Goal: Information Seeking & Learning: Learn about a topic

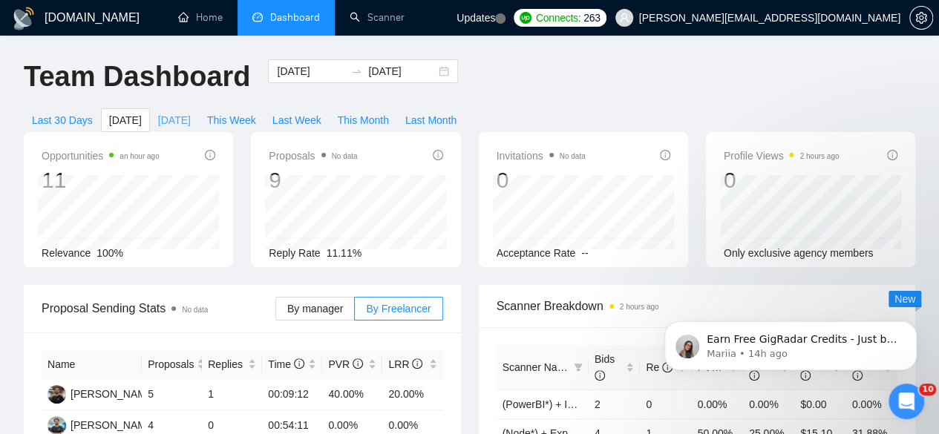
click at [191, 112] on span "[DATE]" at bounding box center [174, 120] width 33 height 16
type input "[DATE]"
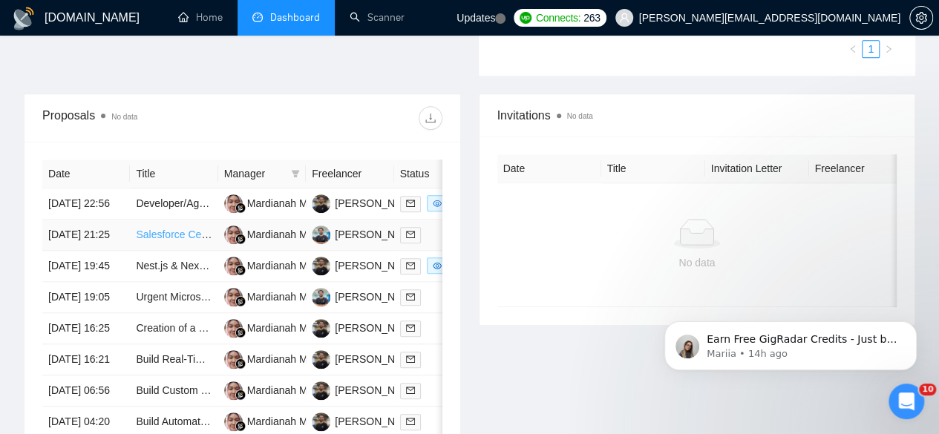
click at [162, 232] on link "Salesforce Certified Tableau Data Analyst certification help" at bounding box center [270, 235] width 269 height 12
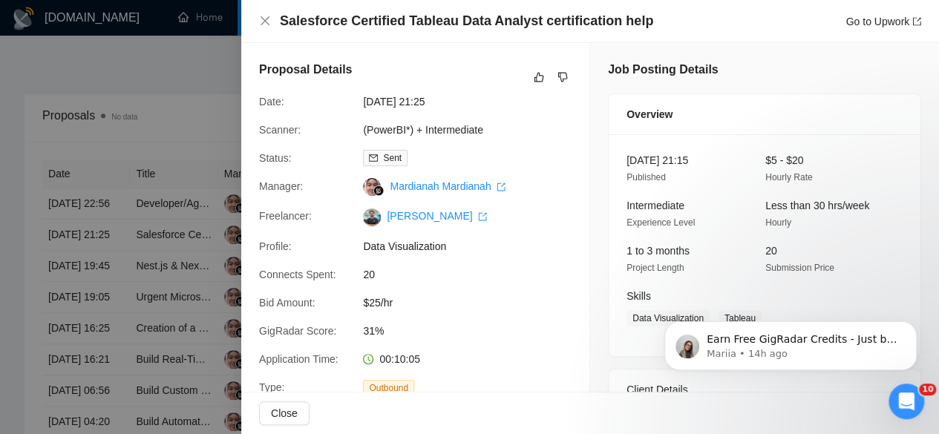
click at [183, 205] on div at bounding box center [469, 217] width 939 height 434
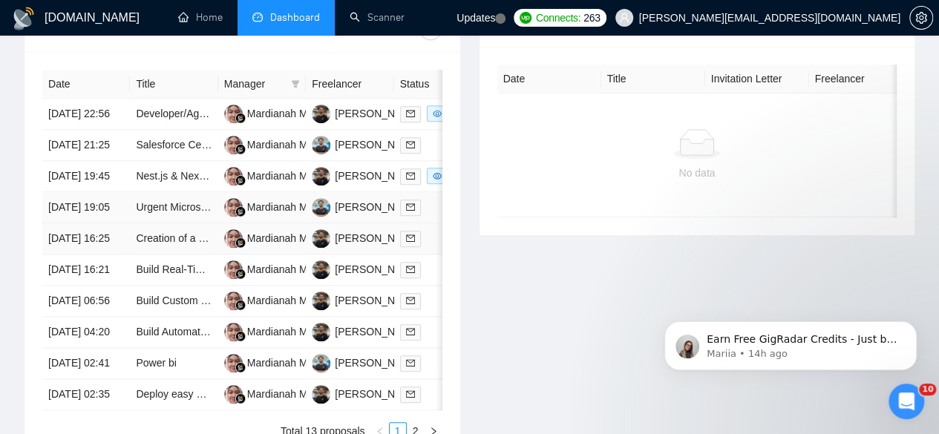
scroll to position [631, 0]
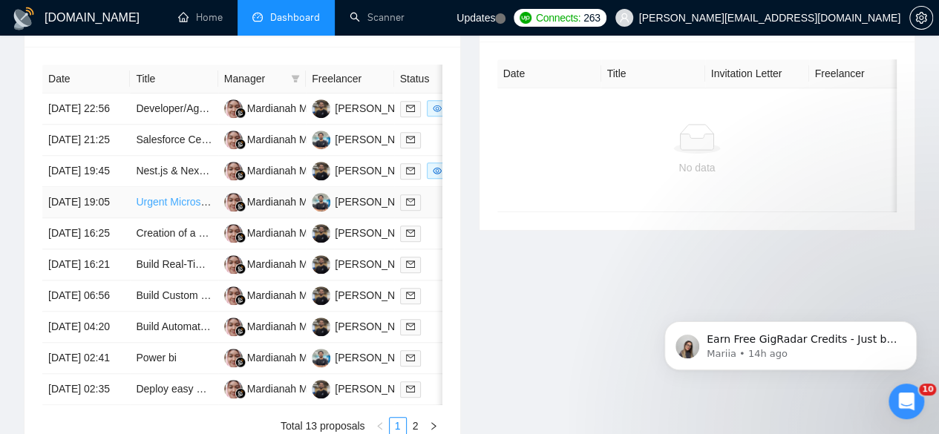
click at [186, 208] on link "Urgent Microsoft Power BI Specialist with Strong Finance Background" at bounding box center [296, 202] width 321 height 12
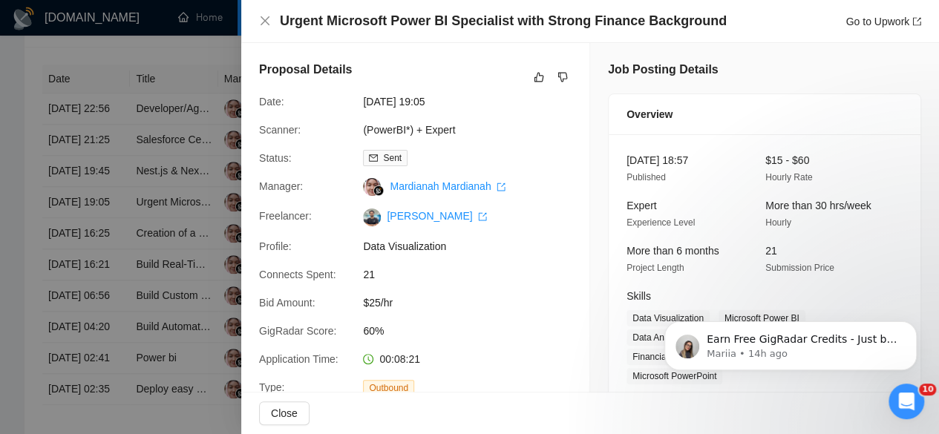
click at [129, 168] on div at bounding box center [469, 217] width 939 height 434
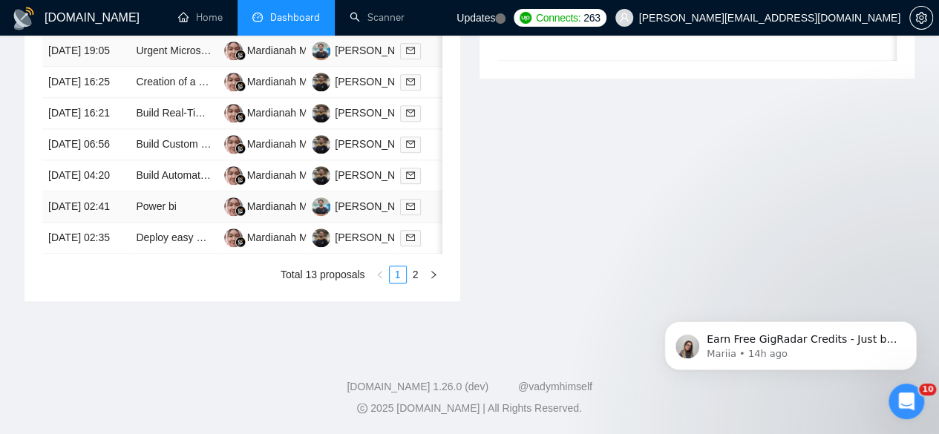
scroll to position [854, 0]
click at [154, 212] on link "Power bi" at bounding box center [156, 206] width 40 height 12
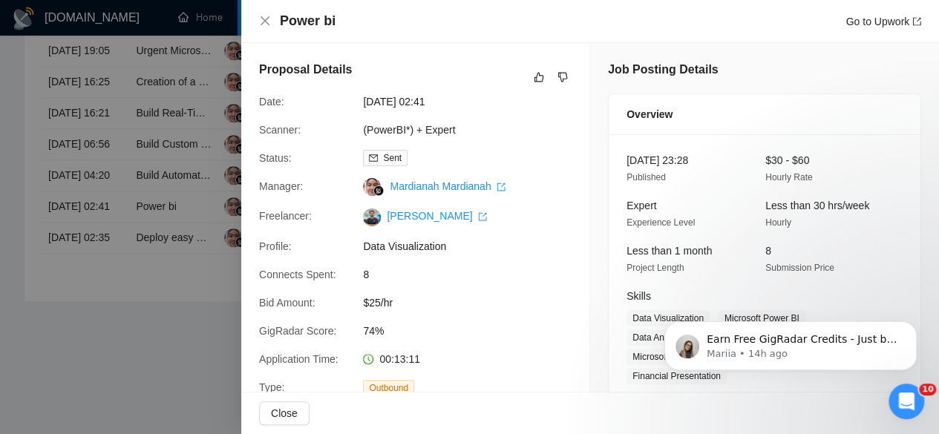
click at [194, 191] on div at bounding box center [469, 217] width 939 height 434
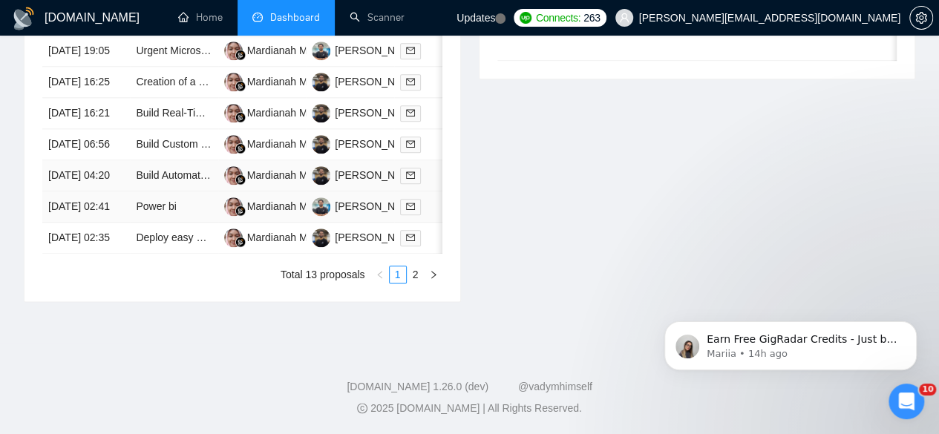
scroll to position [887, 0]
click at [410, 283] on link "2" at bounding box center [415, 274] width 16 height 16
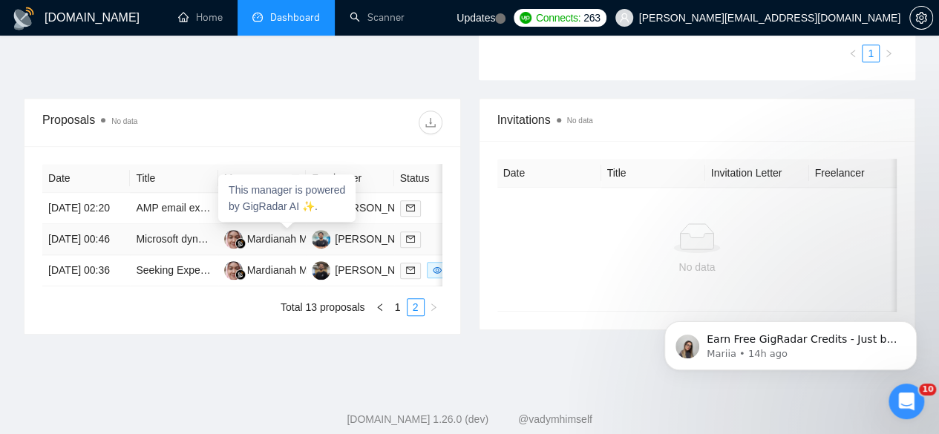
scroll to position [528, 0]
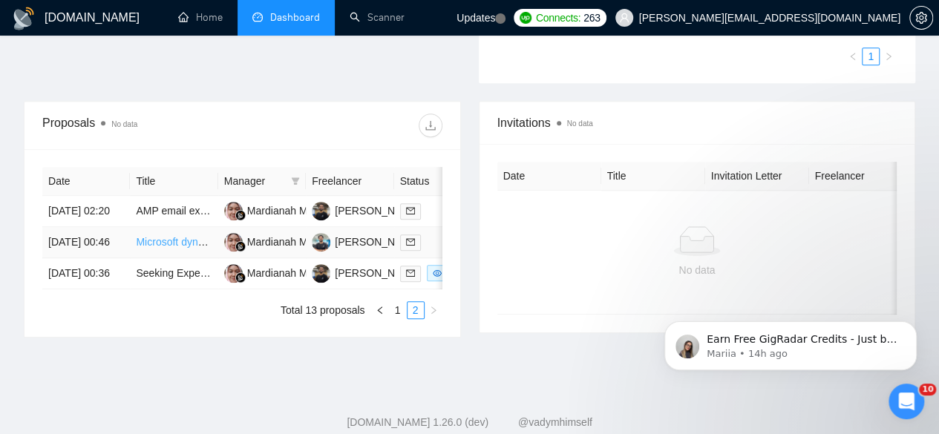
click at [159, 238] on link "Microsoft dynamics" at bounding box center [180, 242] width 89 height 12
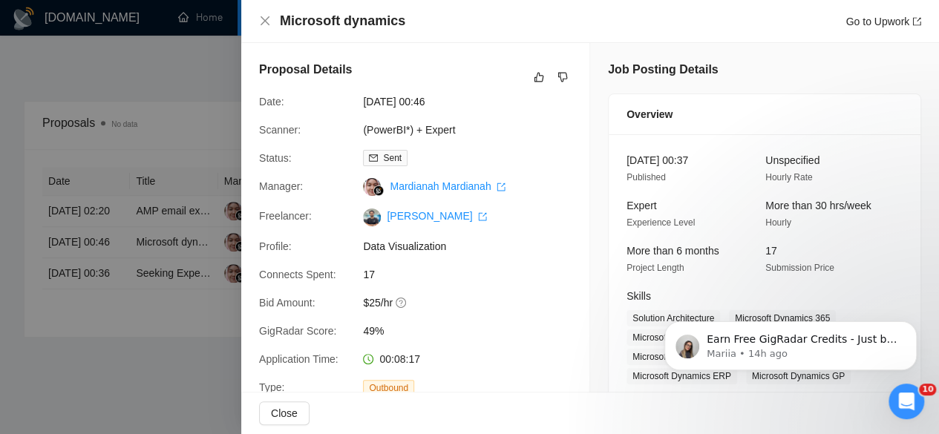
click at [120, 235] on div at bounding box center [469, 217] width 939 height 434
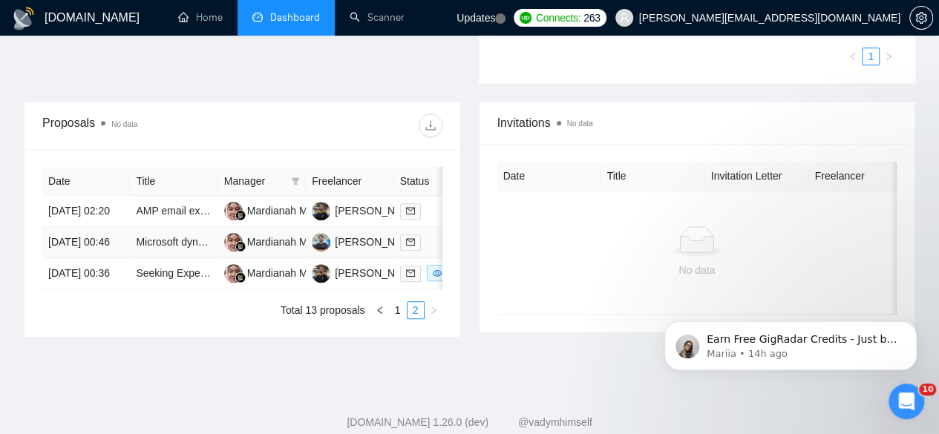
scroll to position [518, 0]
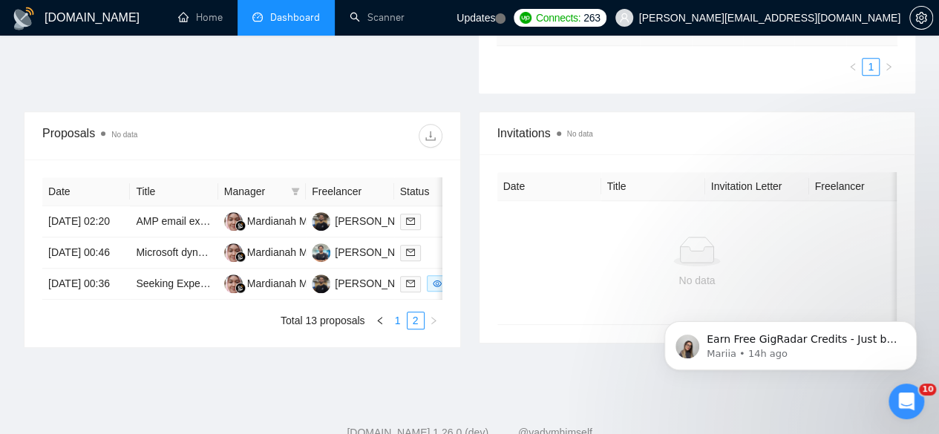
click at [396, 329] on link "1" at bounding box center [398, 320] width 16 height 16
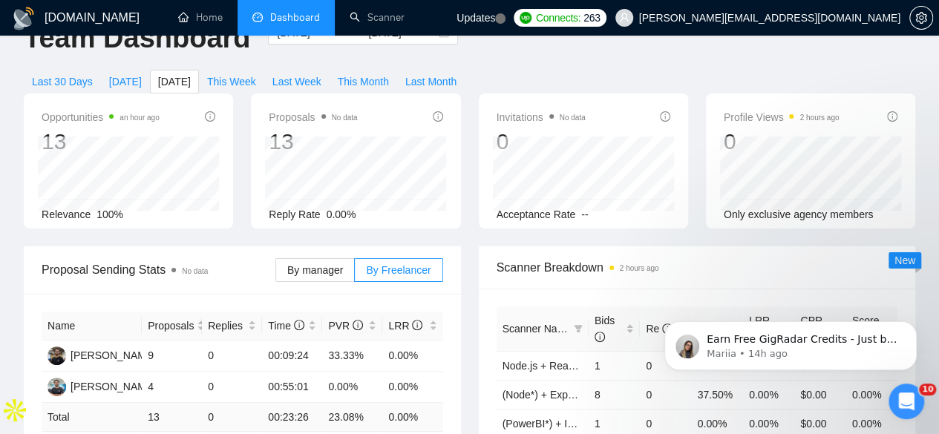
scroll to position [0, 0]
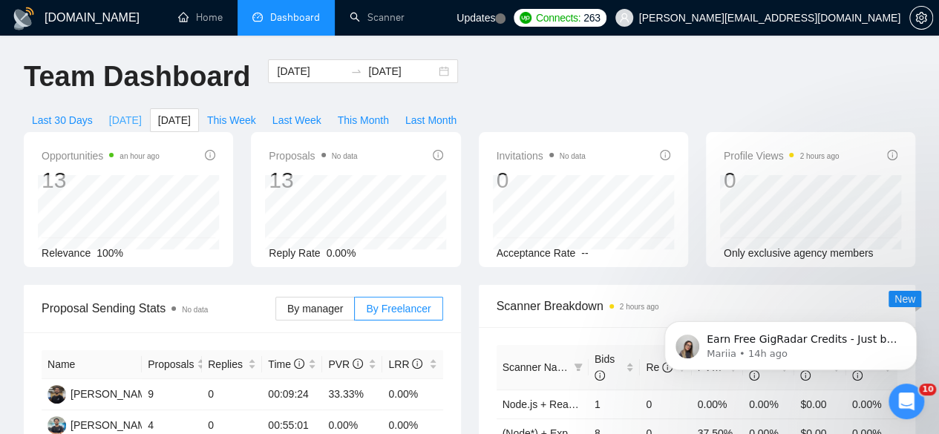
click at [142, 112] on span "[DATE]" at bounding box center [125, 120] width 33 height 16
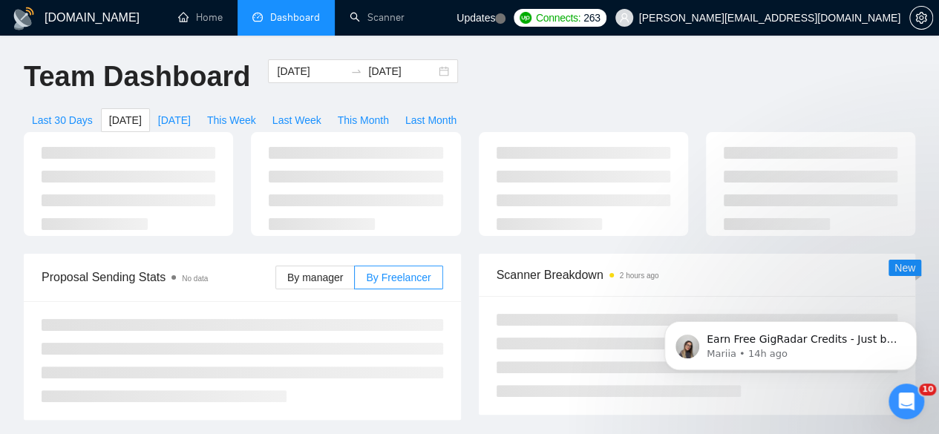
type input "[DATE]"
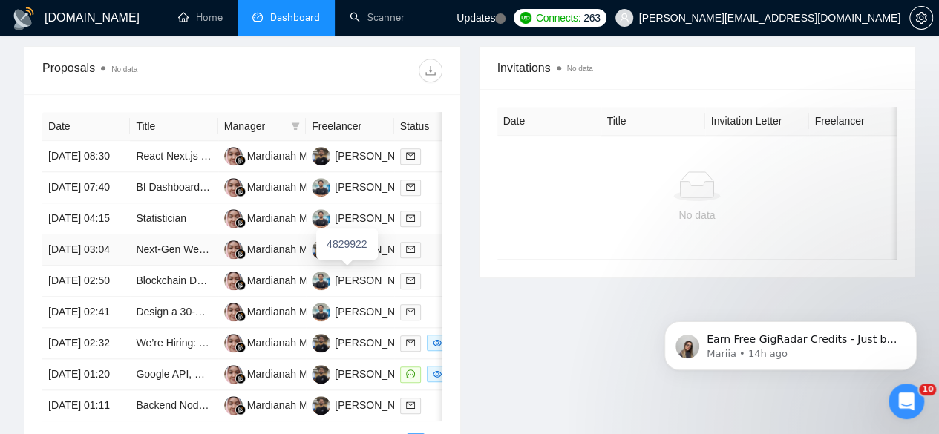
scroll to position [602, 0]
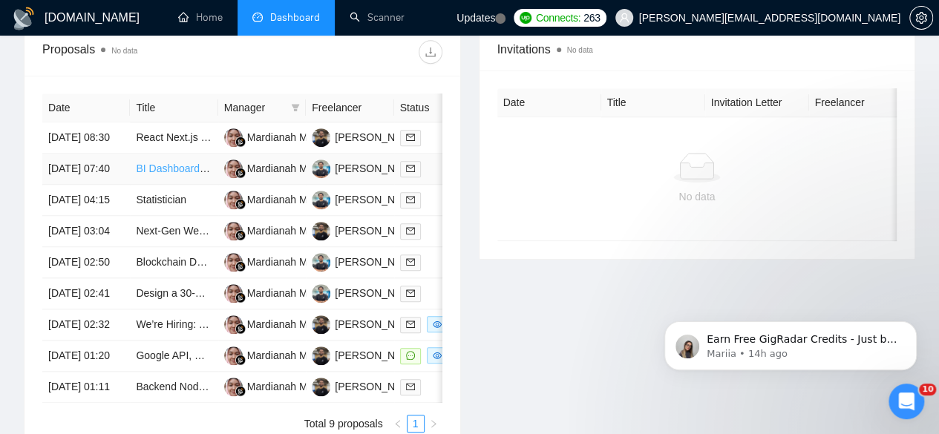
click at [187, 163] on link "BI Dashboard Expert Needed to Transform [DOMAIN_NAME] Dashboard for Instant Ins…" at bounding box center [345, 169] width 419 height 12
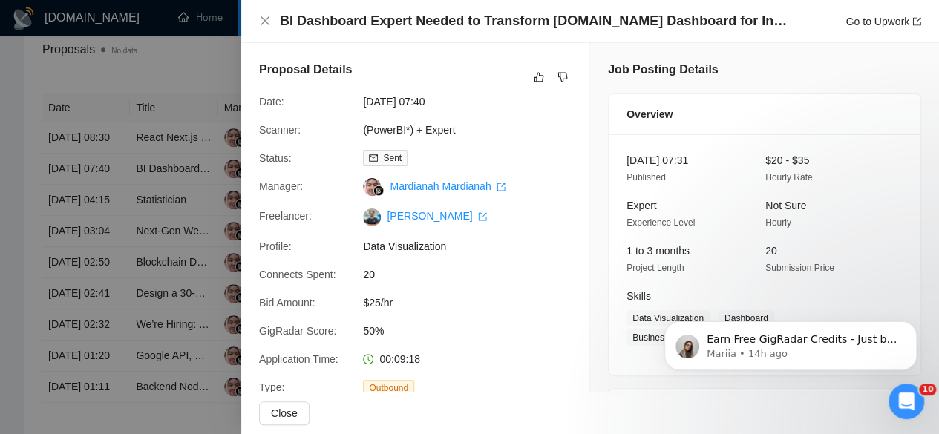
click at [133, 247] on div at bounding box center [469, 217] width 939 height 434
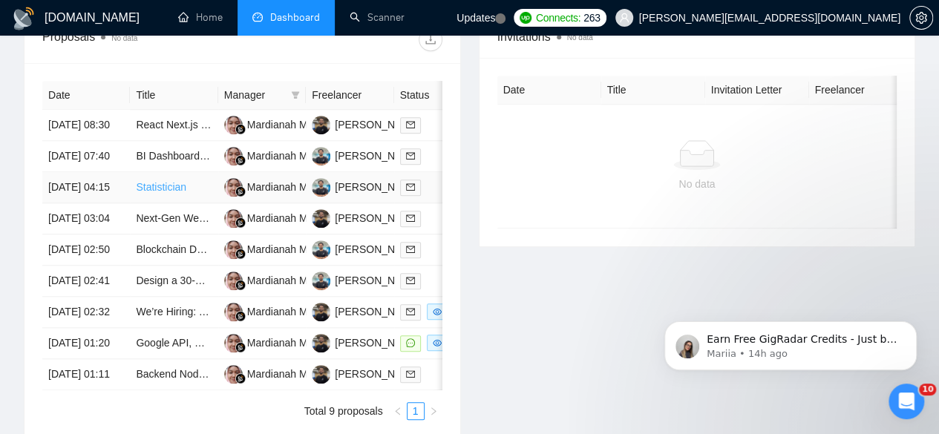
scroll to position [592, 0]
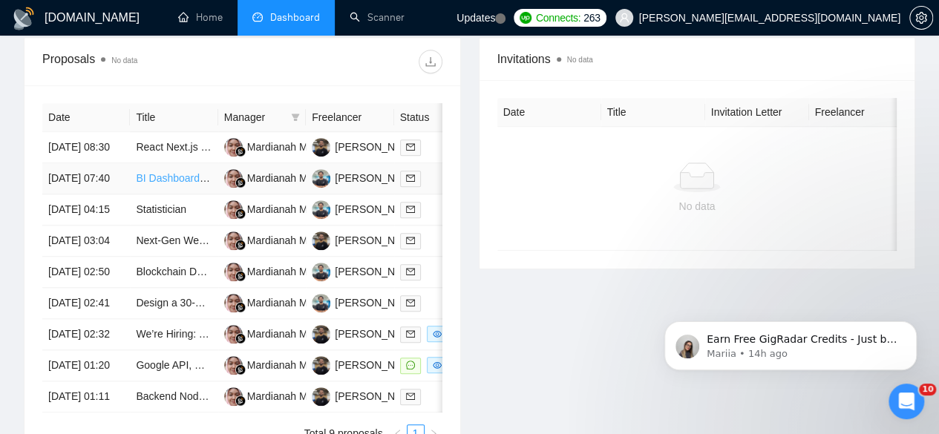
click at [179, 172] on link "BI Dashboard Expert Needed to Transform [DOMAIN_NAME] Dashboard for Instant Ins…" at bounding box center [345, 178] width 419 height 12
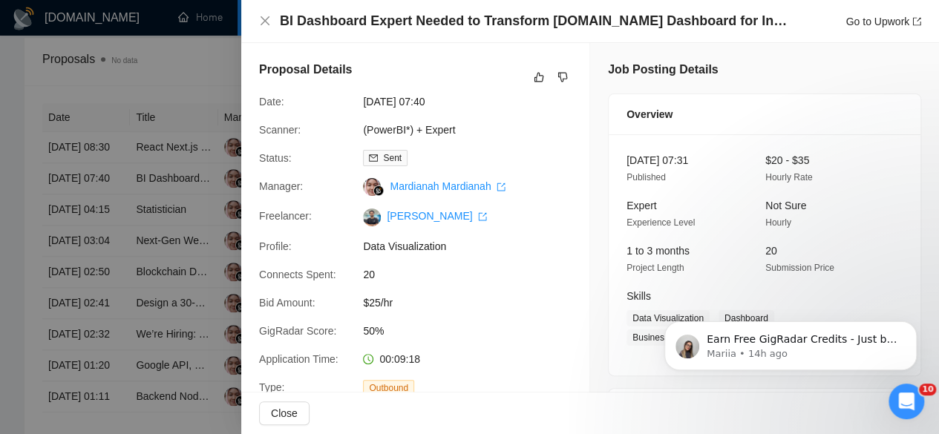
click at [117, 257] on div at bounding box center [469, 217] width 939 height 434
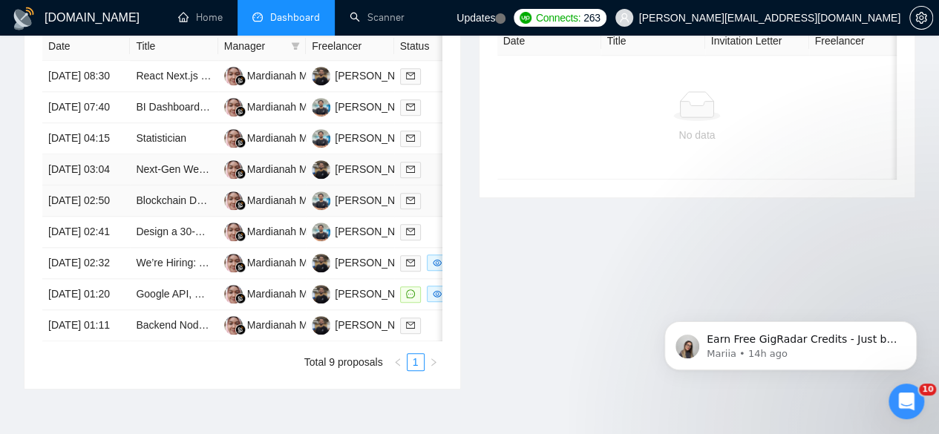
scroll to position [666, 0]
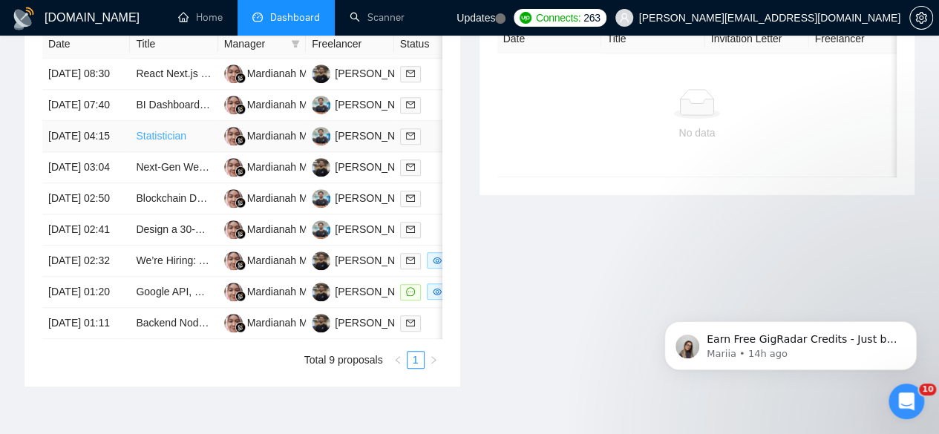
click at [163, 142] on link "Statistician" at bounding box center [161, 136] width 50 height 12
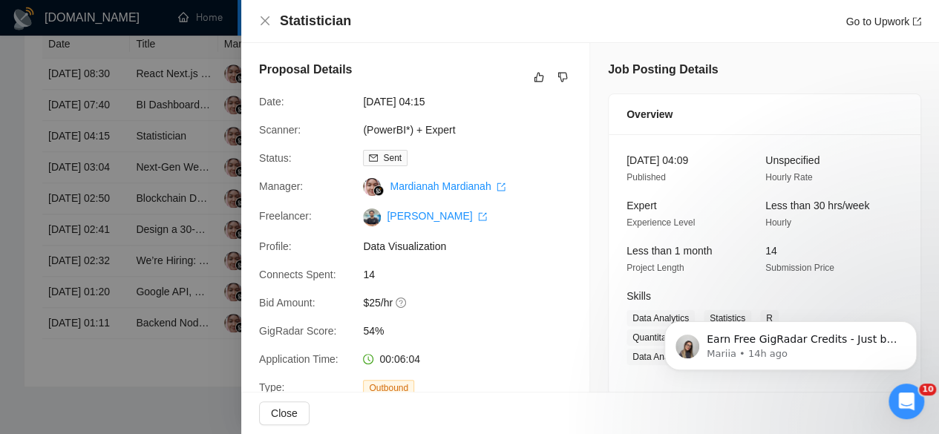
click at [148, 189] on div at bounding box center [469, 217] width 939 height 434
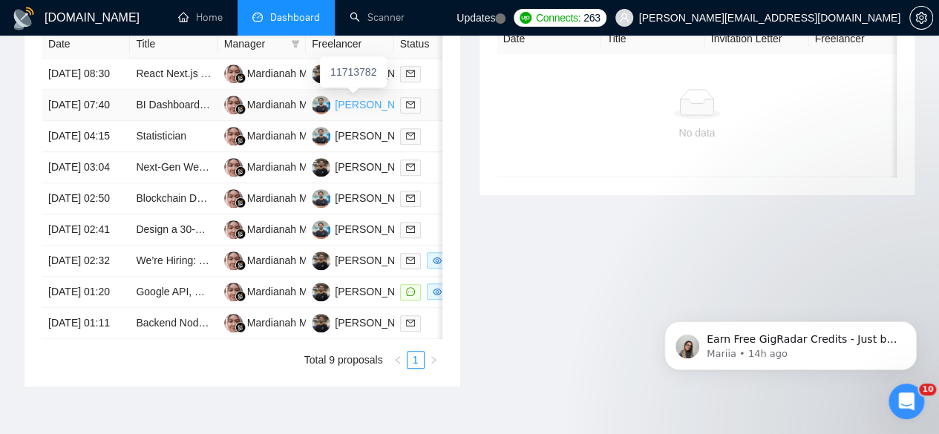
click at [350, 96] on div "[PERSON_NAME]" at bounding box center [377, 104] width 85 height 16
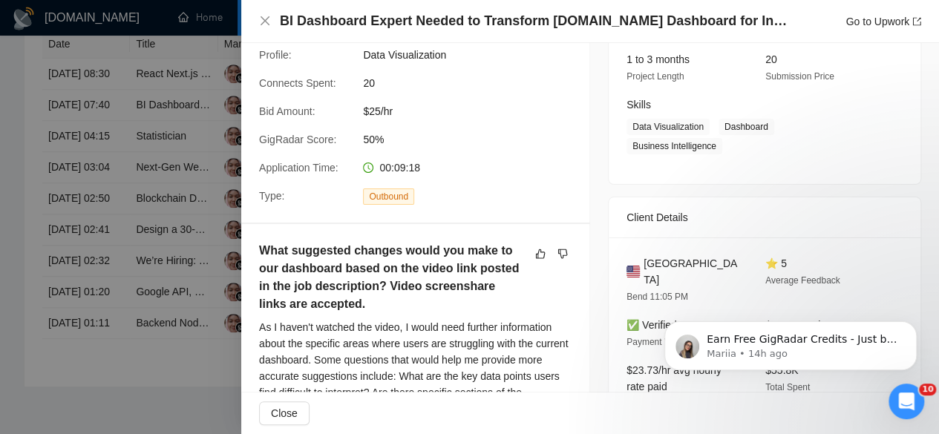
scroll to position [156, 0]
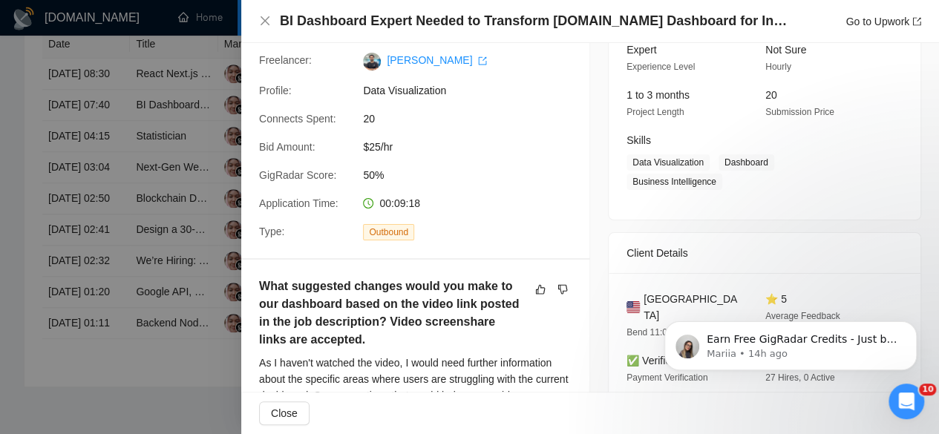
click at [104, 163] on div at bounding box center [469, 217] width 939 height 434
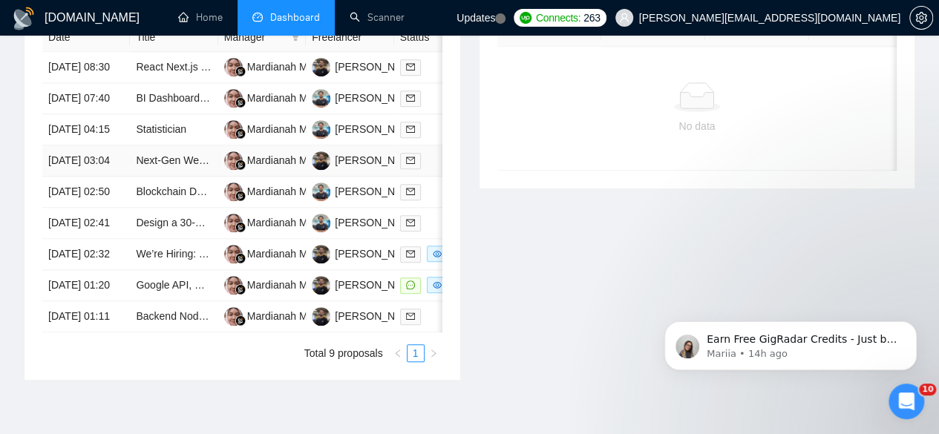
scroll to position [676, 0]
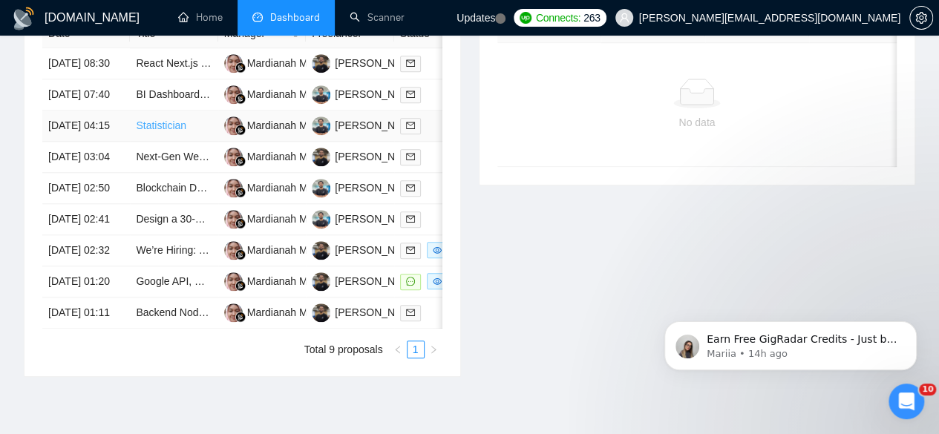
click at [155, 131] on link "Statistician" at bounding box center [161, 125] width 50 height 12
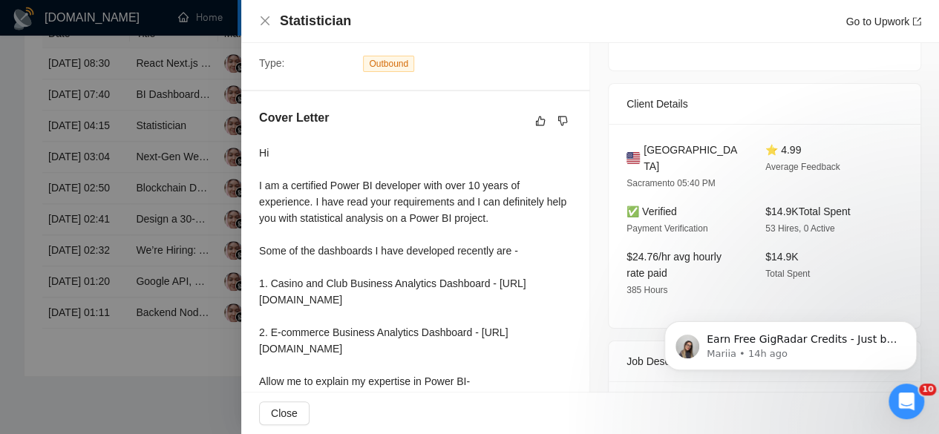
scroll to position [318, 0]
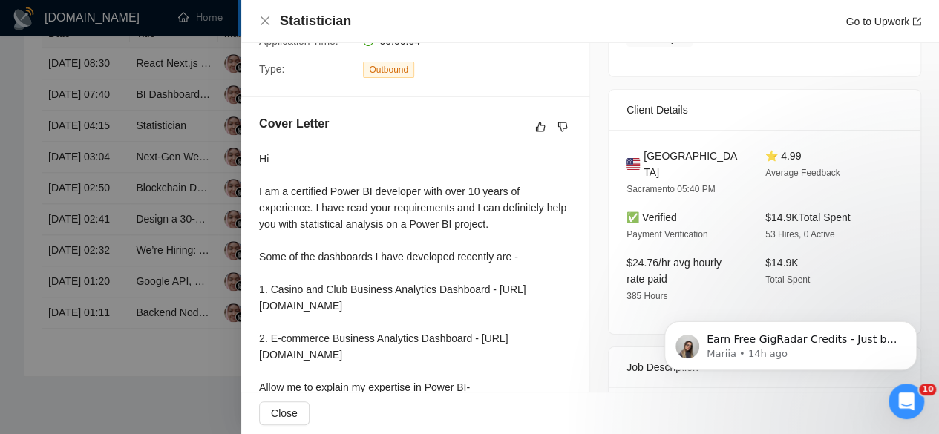
click at [116, 195] on div at bounding box center [469, 217] width 939 height 434
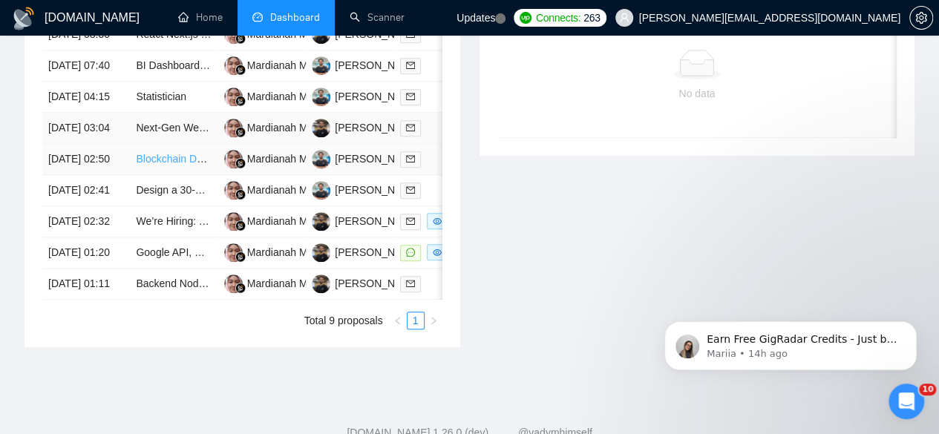
scroll to position [706, 0]
click at [162, 164] on link "Blockchain Developer for Bitcoin Mining Data" at bounding box center [240, 158] width 208 height 12
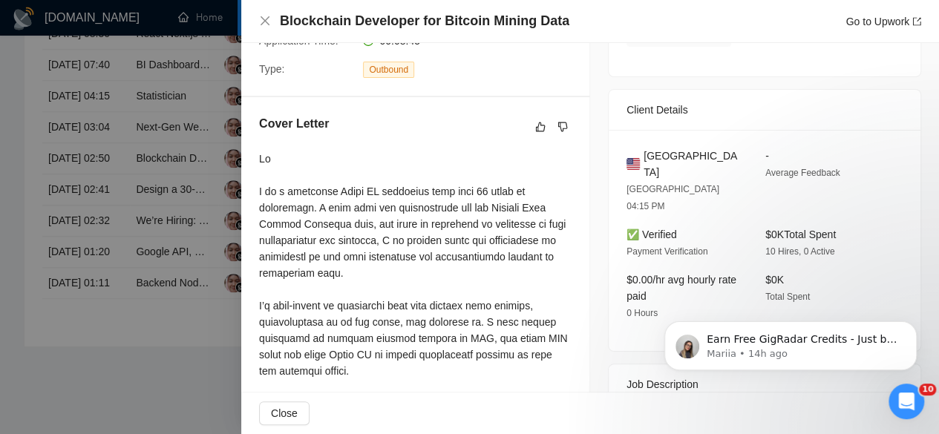
click at [141, 176] on div at bounding box center [469, 217] width 939 height 434
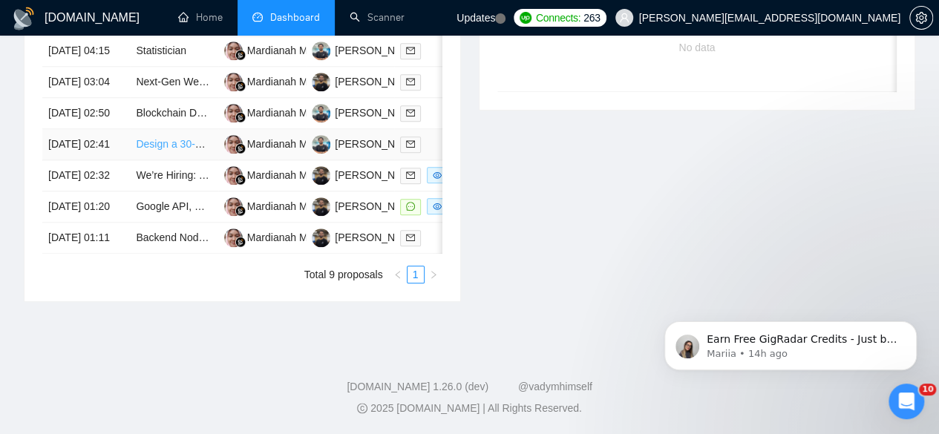
scroll to position [766, 0]
click at [150, 150] on link "Design a 30-Slide Modular Proposal Deck (Branding + Layout)" at bounding box center [279, 144] width 287 height 12
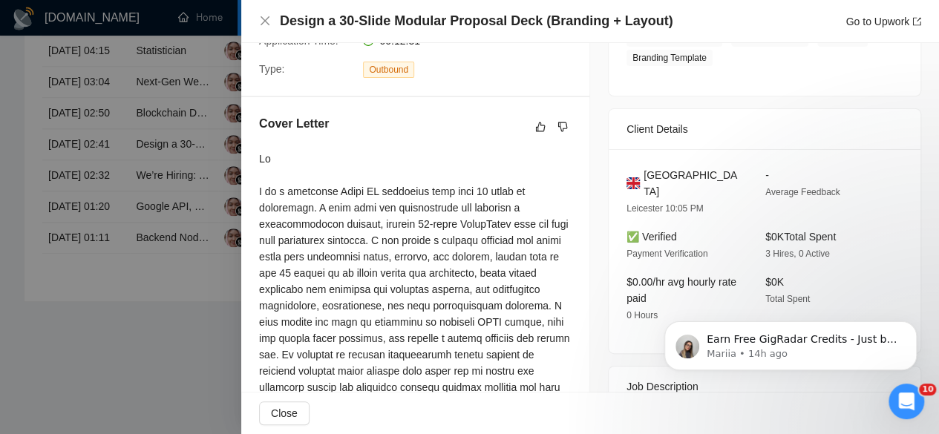
click at [153, 164] on div at bounding box center [469, 217] width 939 height 434
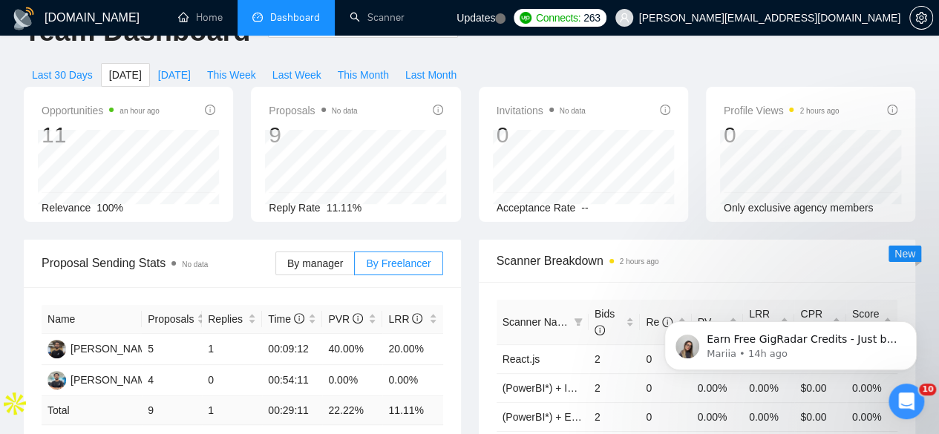
scroll to position [0, 0]
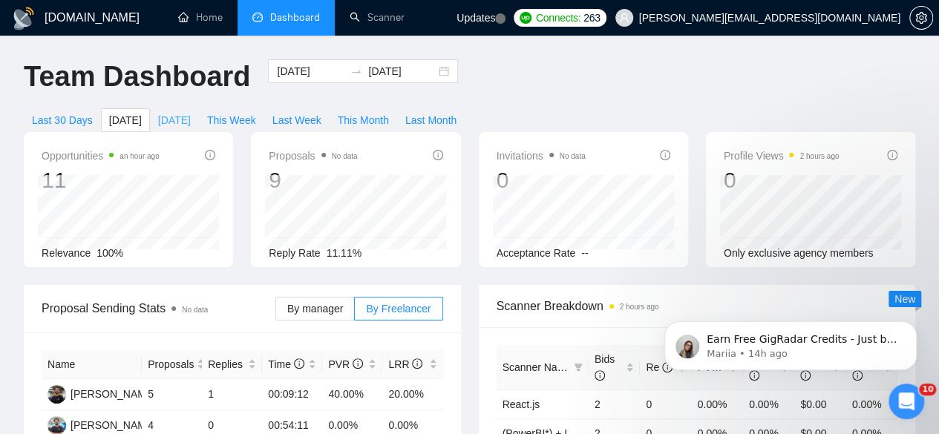
click at [191, 112] on span "[DATE]" at bounding box center [174, 120] width 33 height 16
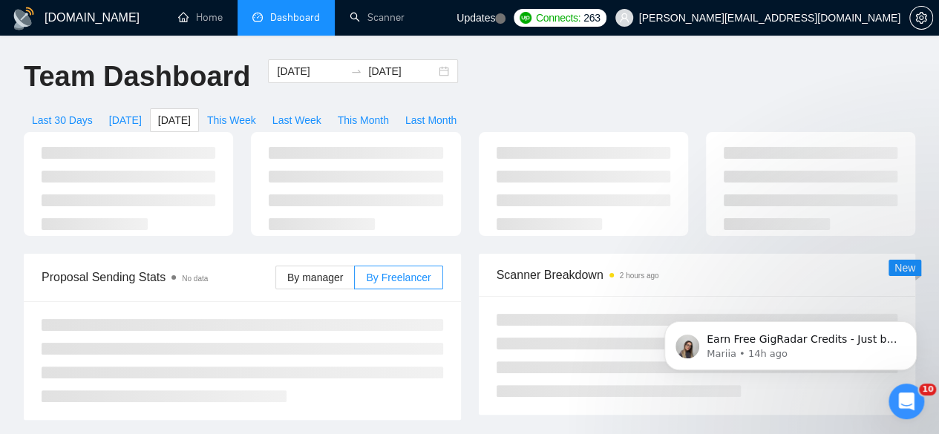
type input "[DATE]"
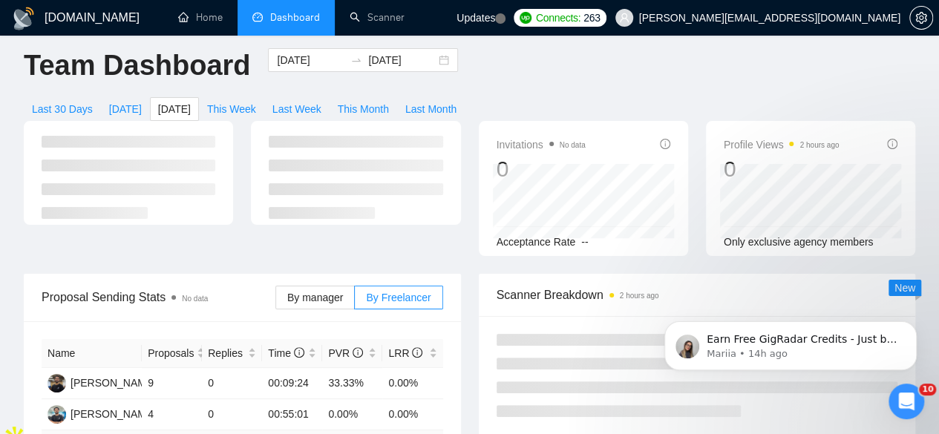
scroll to position [12, 0]
